Goal: Complete application form: Complete application form

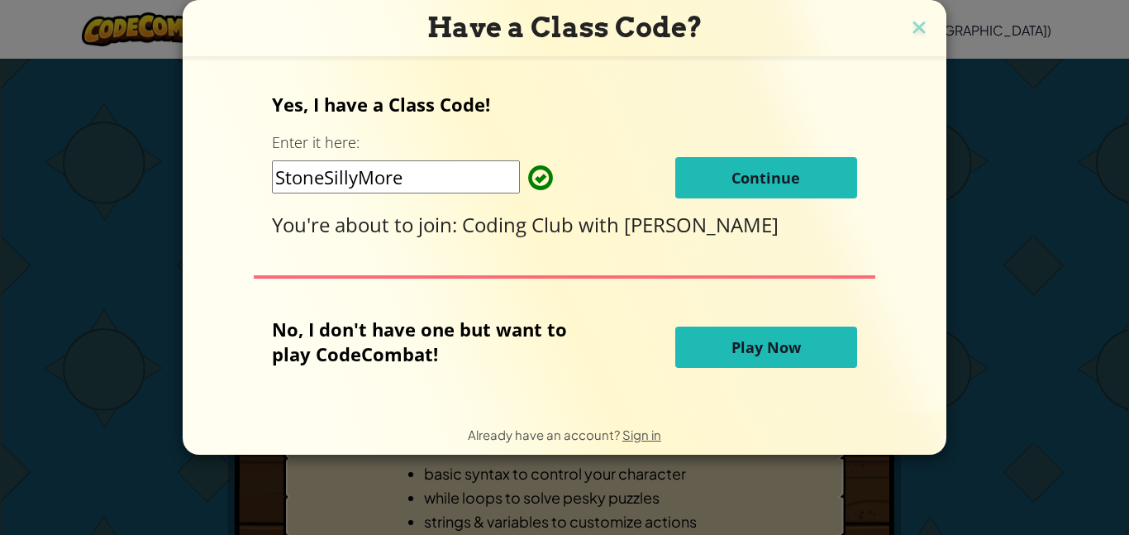
click at [769, 184] on span "Continue" at bounding box center [765, 178] width 69 height 20
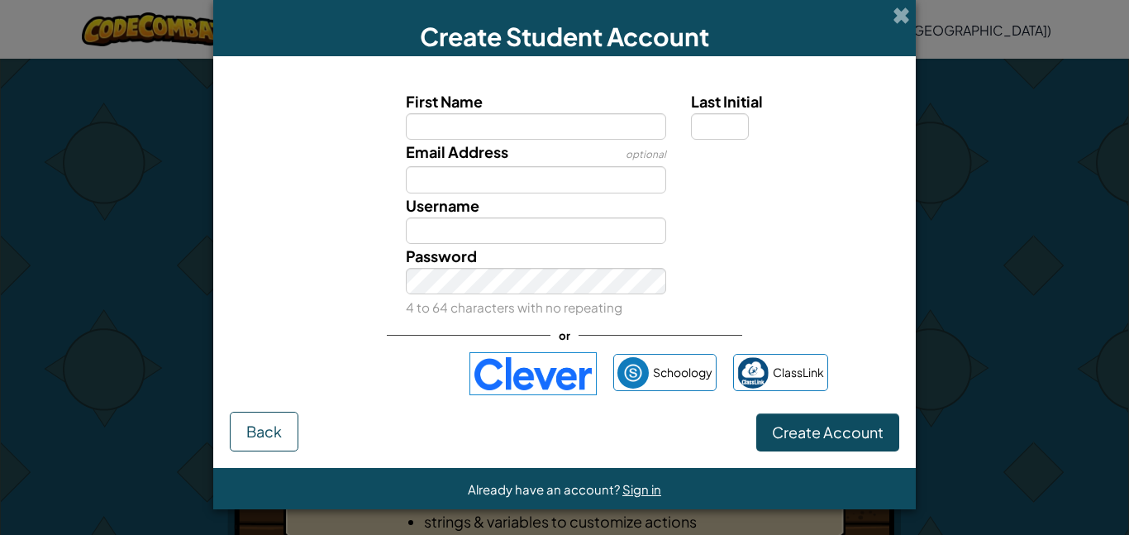
click at [563, 377] on img at bounding box center [532, 373] width 127 height 43
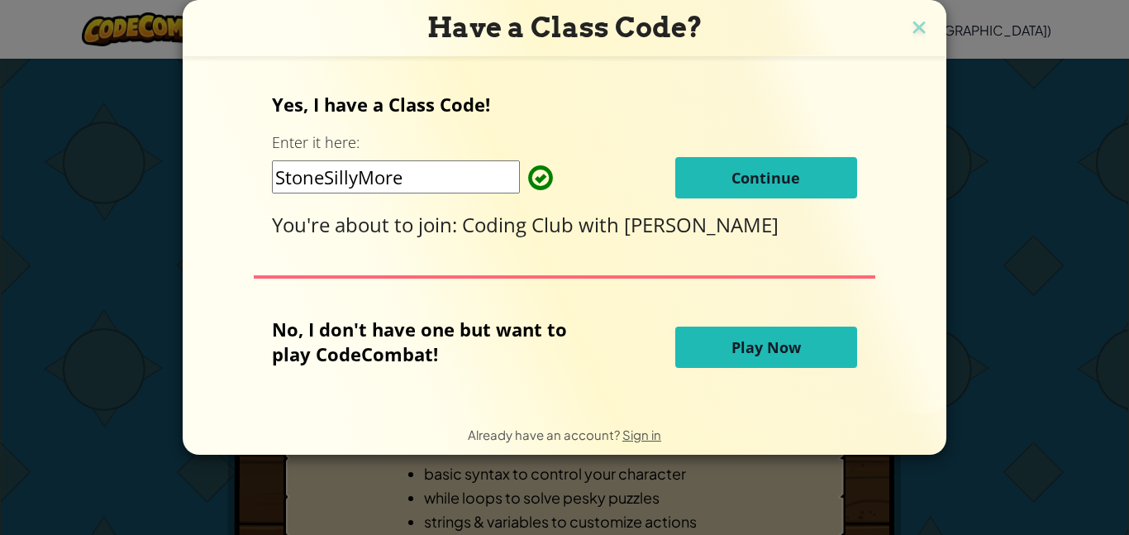
click at [805, 174] on button "Continue" at bounding box center [766, 177] width 182 height 41
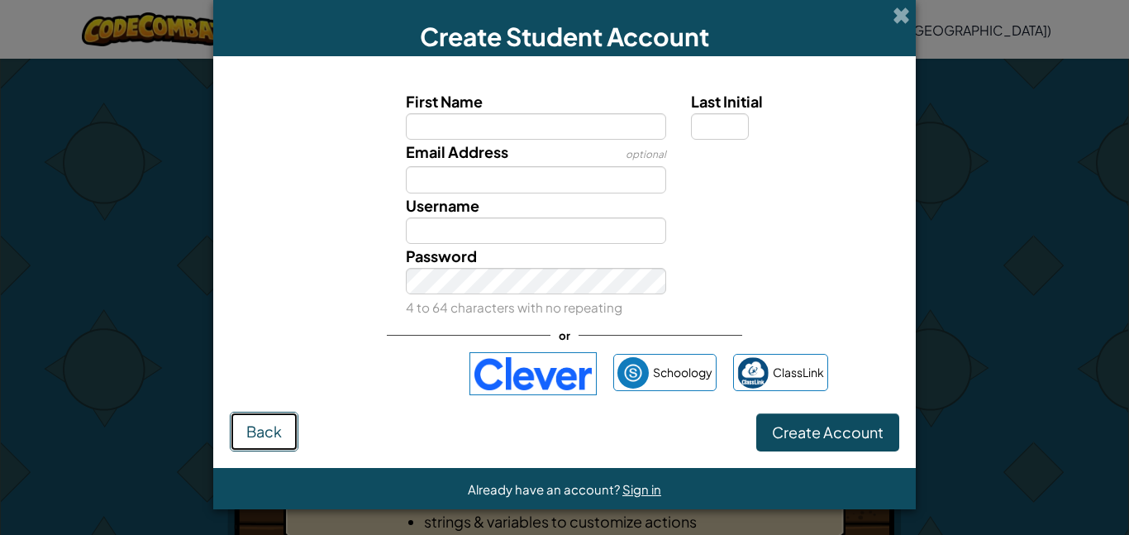
click at [276, 426] on span "Back" at bounding box center [264, 430] width 36 height 19
